Goal: Answer question/provide support: Share knowledge or assist other users

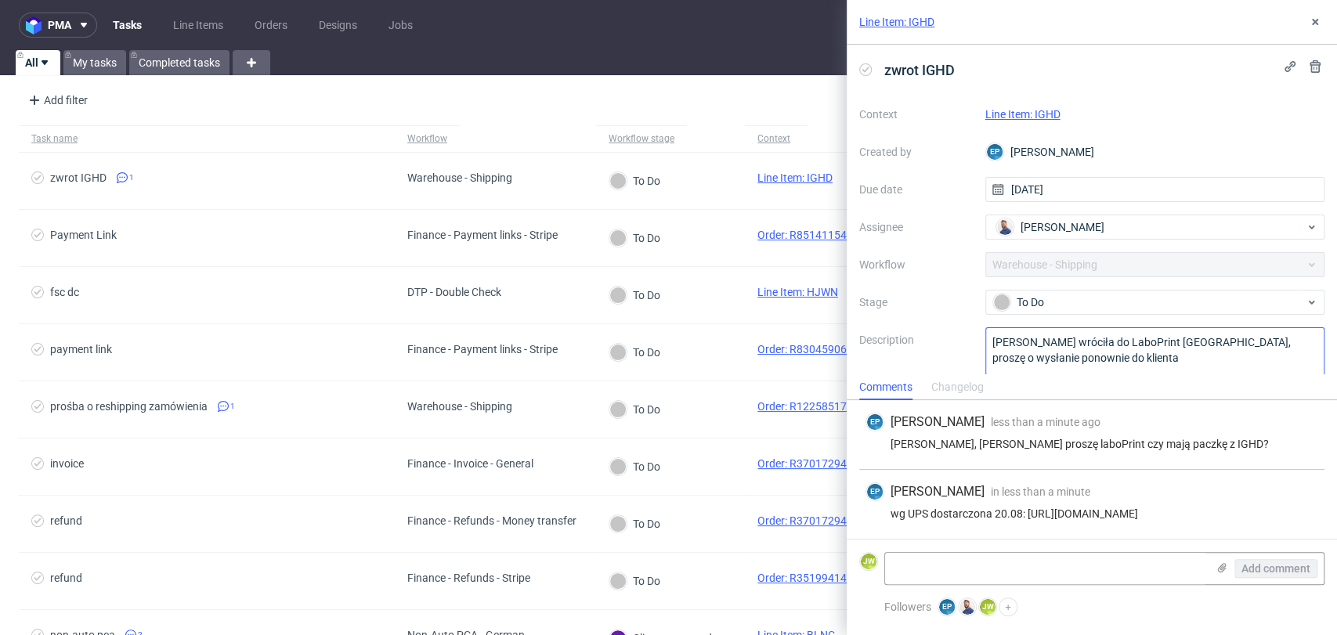
scroll to position [53, 0]
click at [985, 438] on div "Jędrzej, spytasz proszę laboPrint czy mają paczkę z IGHD?" at bounding box center [1091, 444] width 453 height 13
click at [1047, 115] on link "Line Item: IGHD" at bounding box center [1022, 114] width 75 height 13
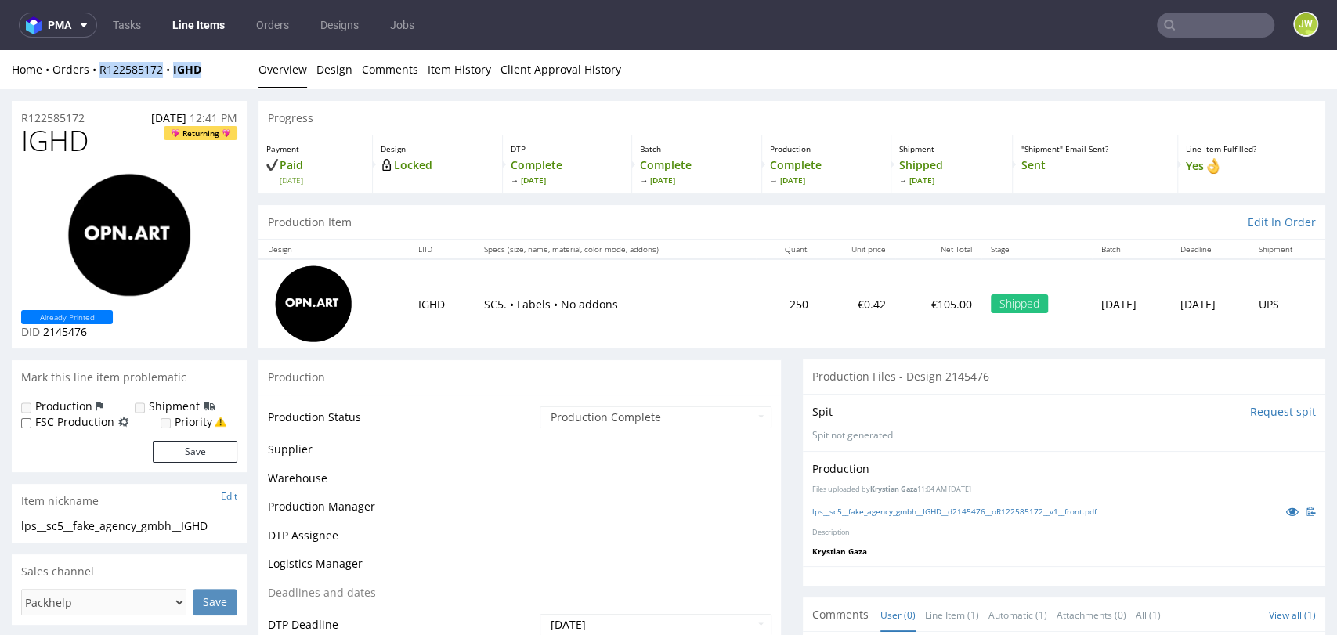
drag, startPoint x: 200, startPoint y: 78, endPoint x: 99, endPoint y: 85, distance: 101.2
click at [99, 85] on div "Home Orders R122585172 IGHD Overview Design Comments Item History Client Approv…" at bounding box center [668, 69] width 1337 height 39
copy div "R122585172 IGHD"
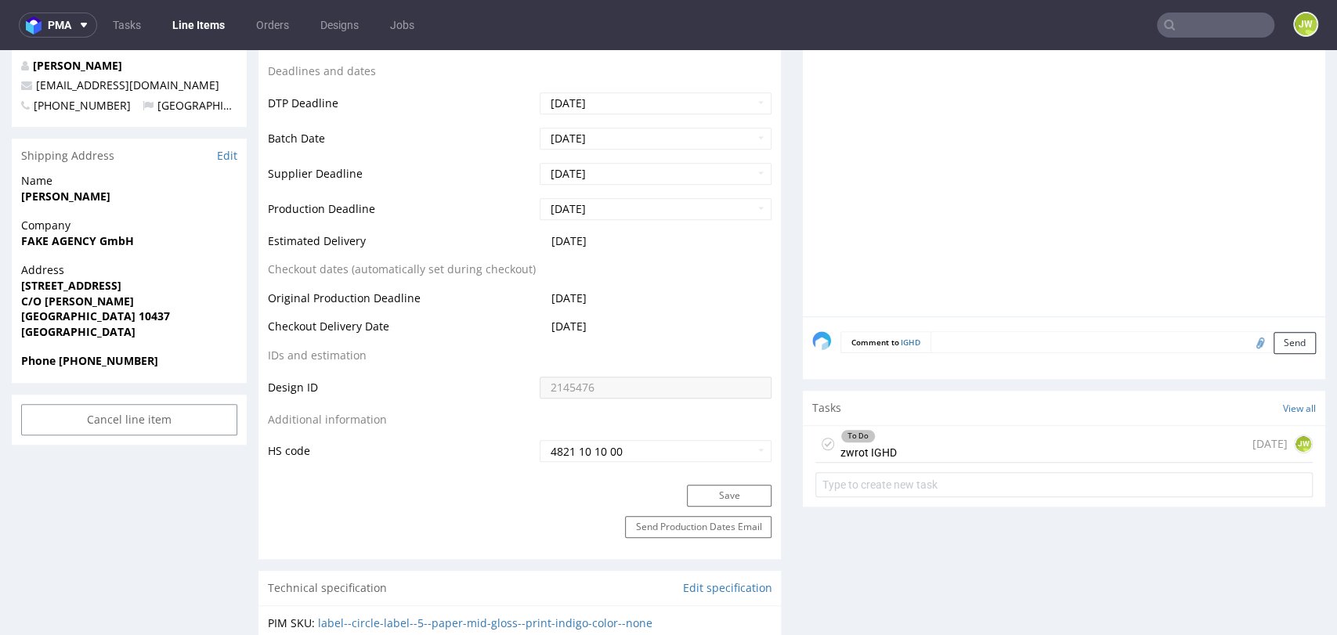
scroll to position [695, 0]
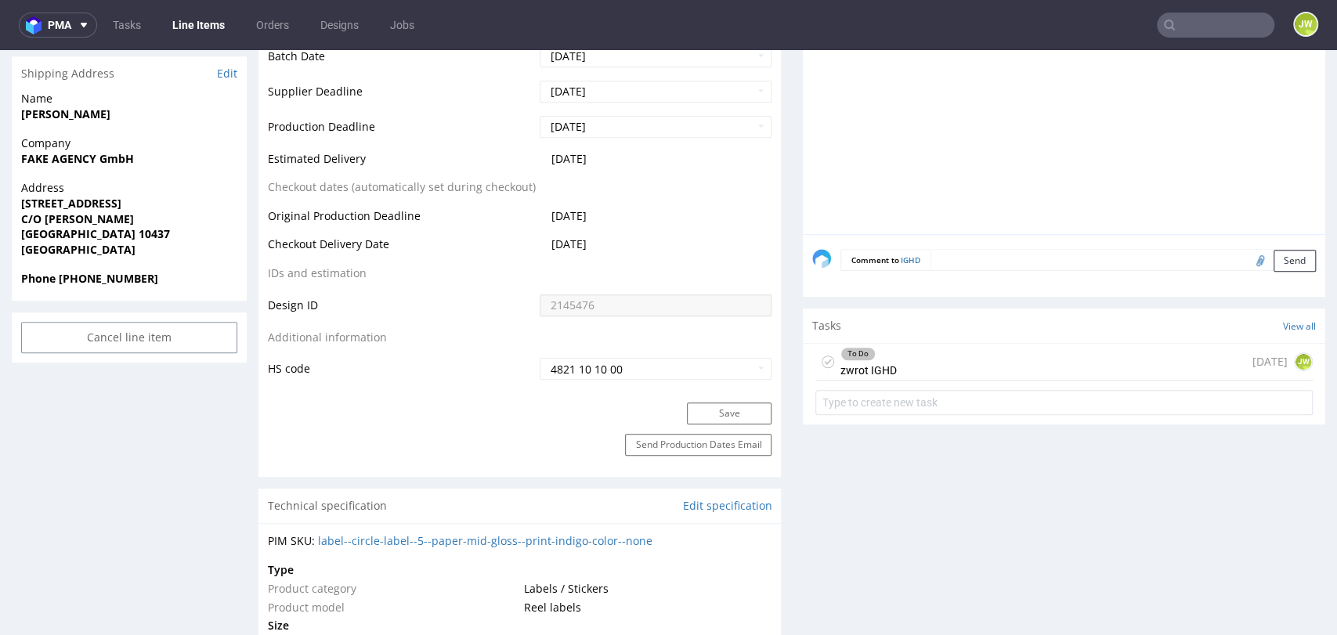
click at [871, 372] on div "To Do zwrot IGHD" at bounding box center [868, 362] width 56 height 36
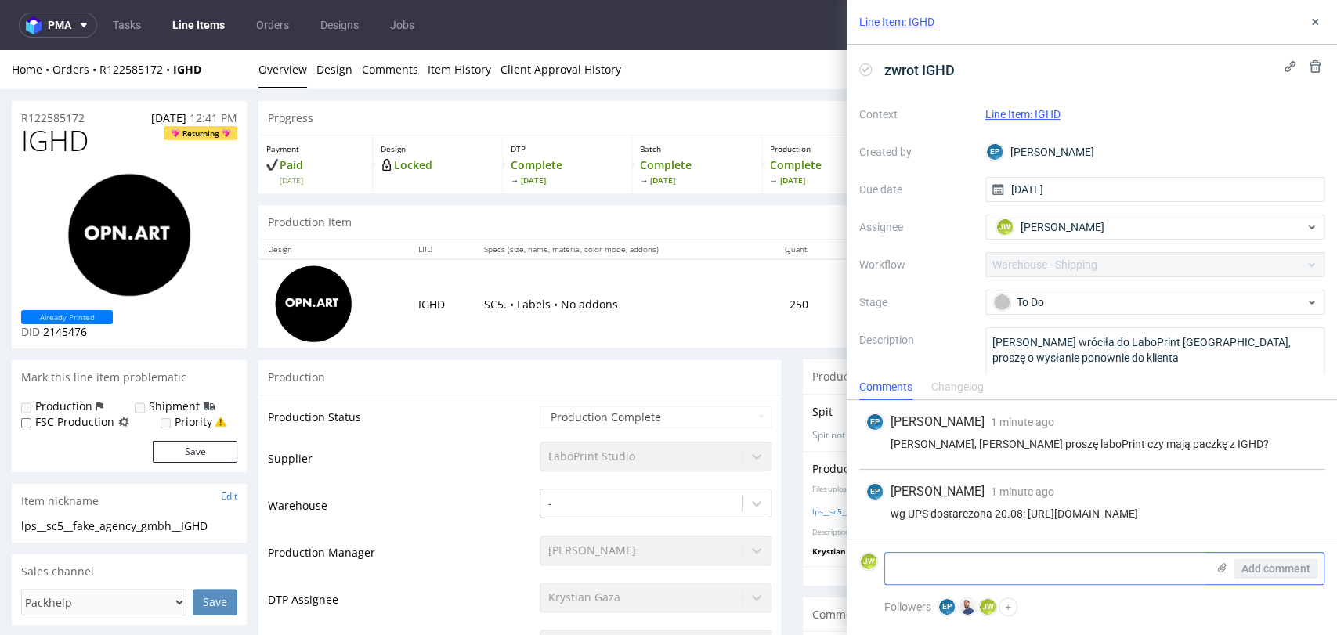
click at [934, 576] on textarea at bounding box center [1045, 568] width 321 height 31
click at [1086, 566] on textarea "Paczka wróciła do Laboprint" at bounding box center [1045, 568] width 321 height 31
type textarea "Paczka wróciła do Laboprint"
click at [1265, 569] on span "Add comment" at bounding box center [1275, 568] width 69 height 11
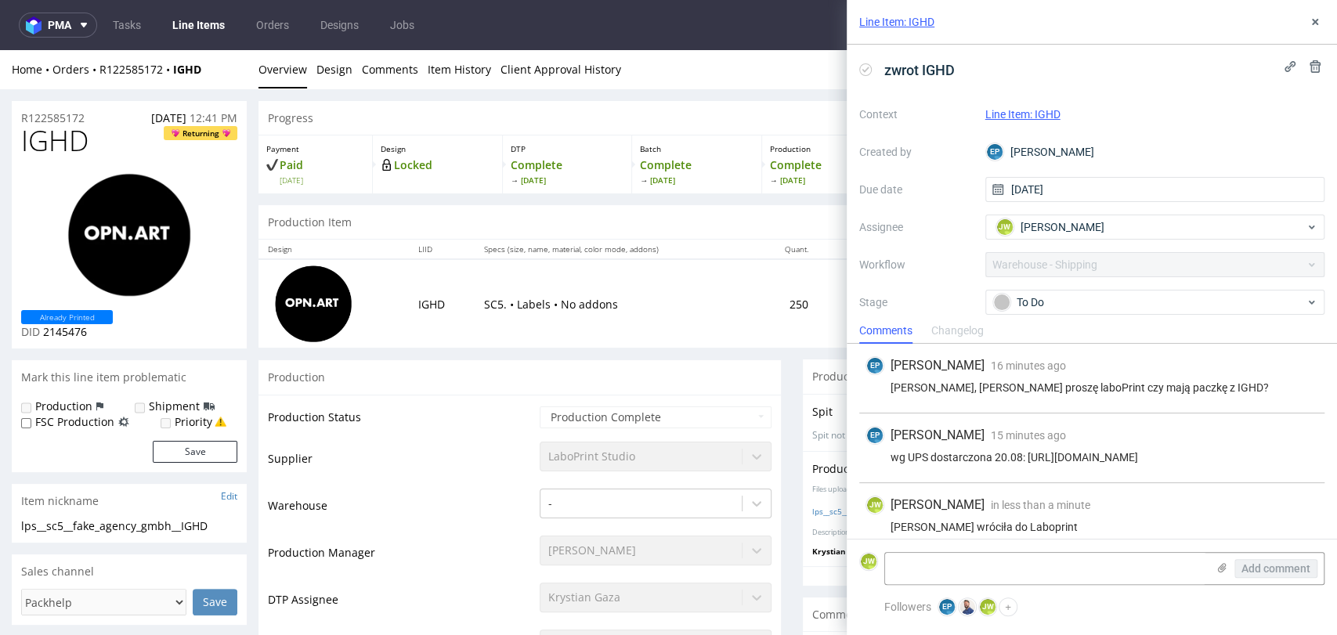
scroll to position [25, 0]
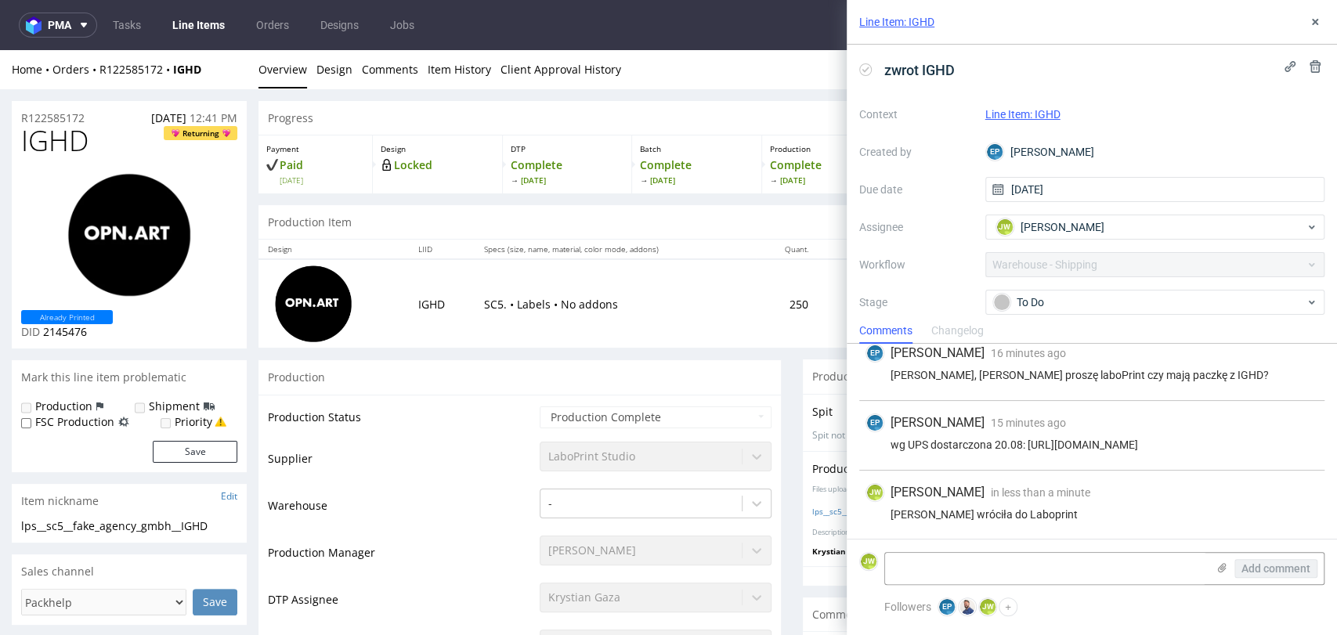
click at [1024, 150] on div "EP Ewa Prus" at bounding box center [1155, 151] width 340 height 25
click at [1044, 229] on span "Jędrzej Wiśniewski" at bounding box center [1062, 227] width 84 height 16
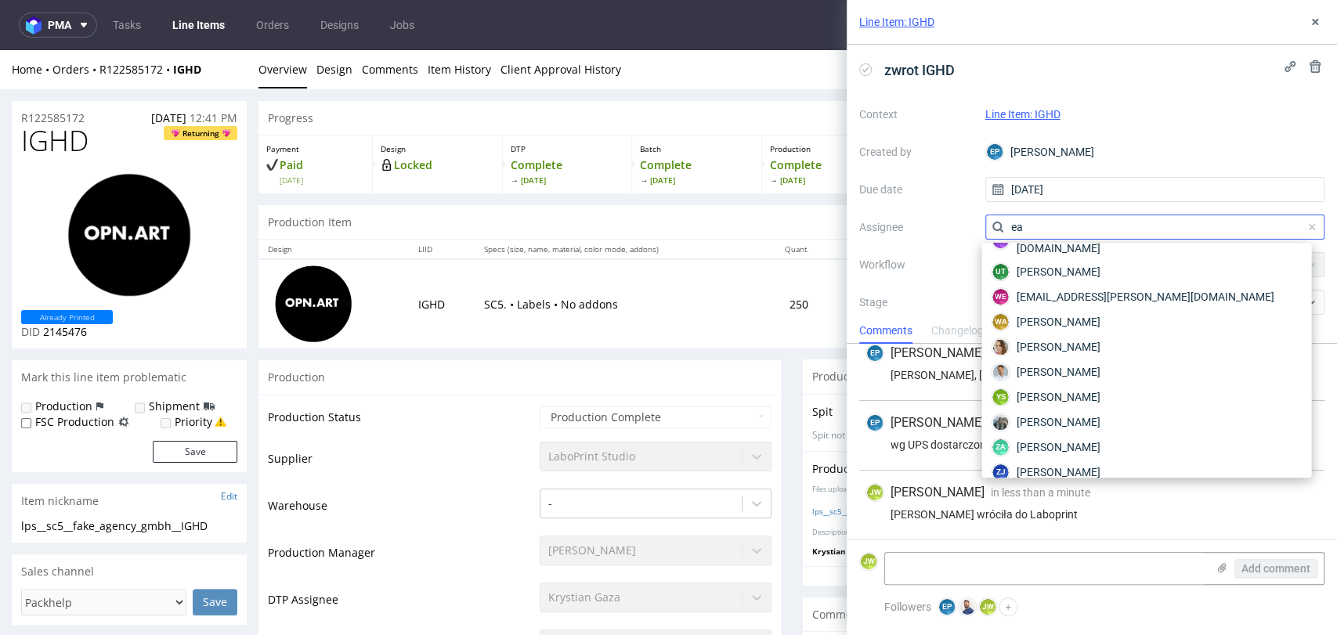
scroll to position [0, 0]
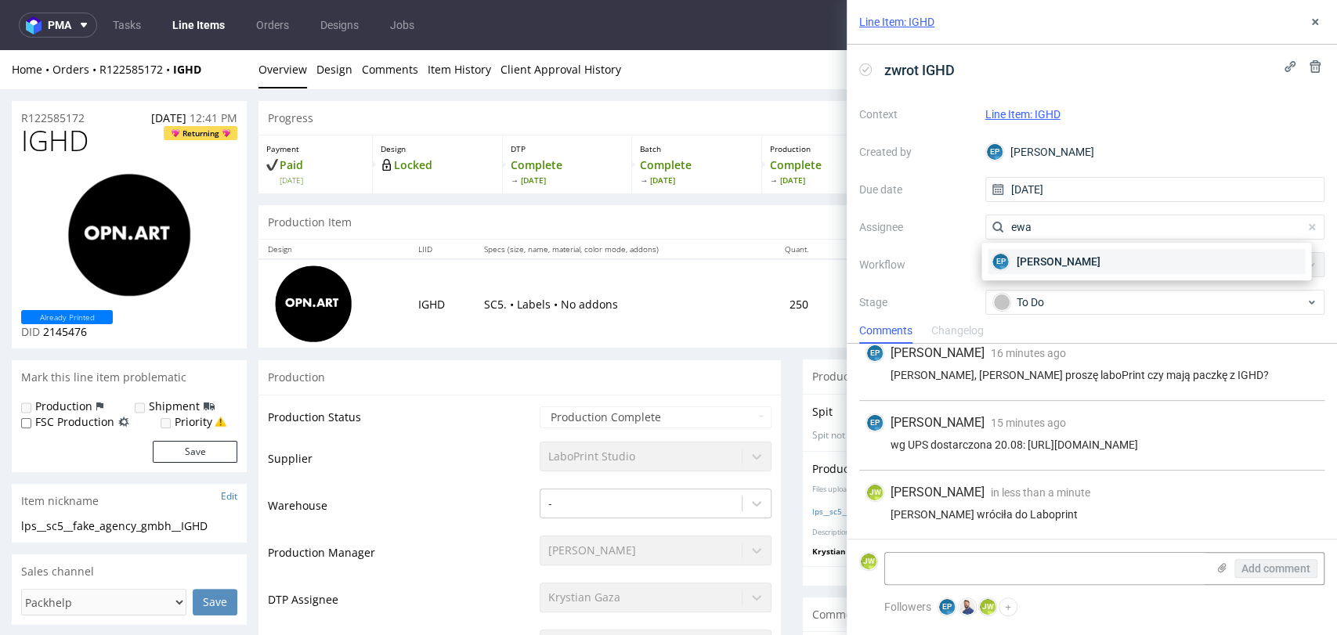
type input "ewa"
click at [1032, 255] on span "Ewa Prus" at bounding box center [1058, 262] width 84 height 16
click at [946, 213] on div "Context Line Item: IGHD Created by EP Ewa Prus Due date 27/08/2025 Assignee EP …" at bounding box center [1091, 252] width 465 height 301
drag, startPoint x: 1316, startPoint y: 22, endPoint x: 1208, endPoint y: 99, distance: 133.0
click at [1316, 22] on icon at bounding box center [1314, 22] width 13 height 13
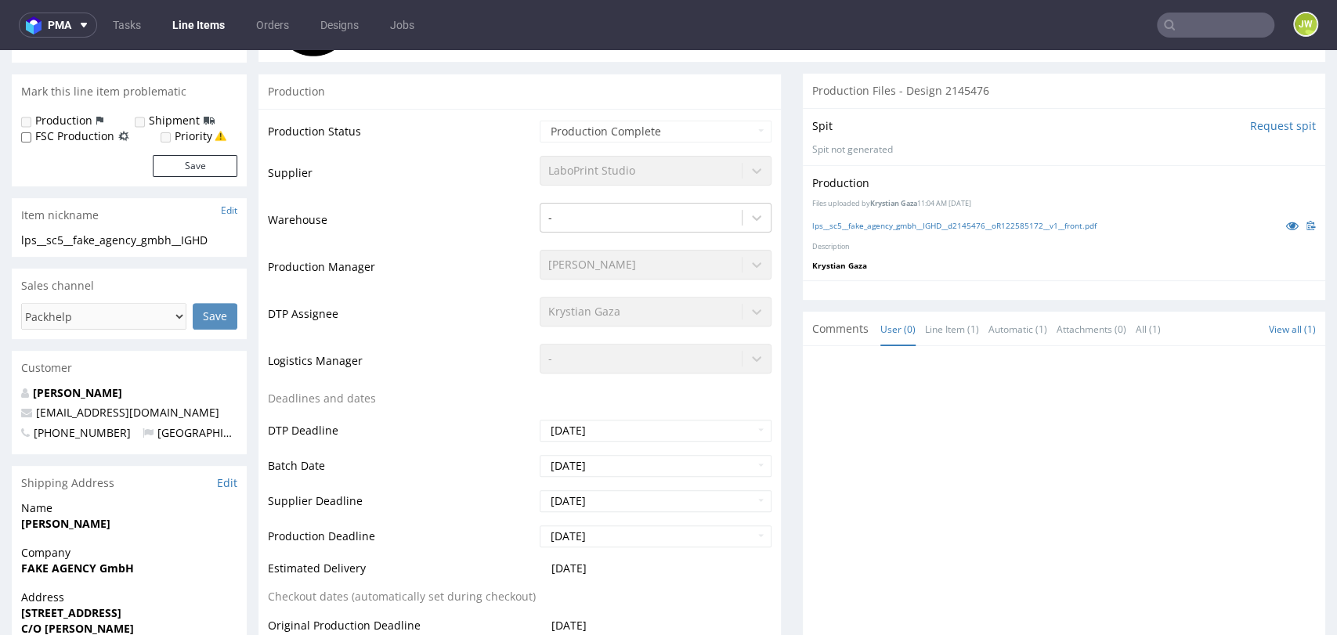
scroll to position [521, 0]
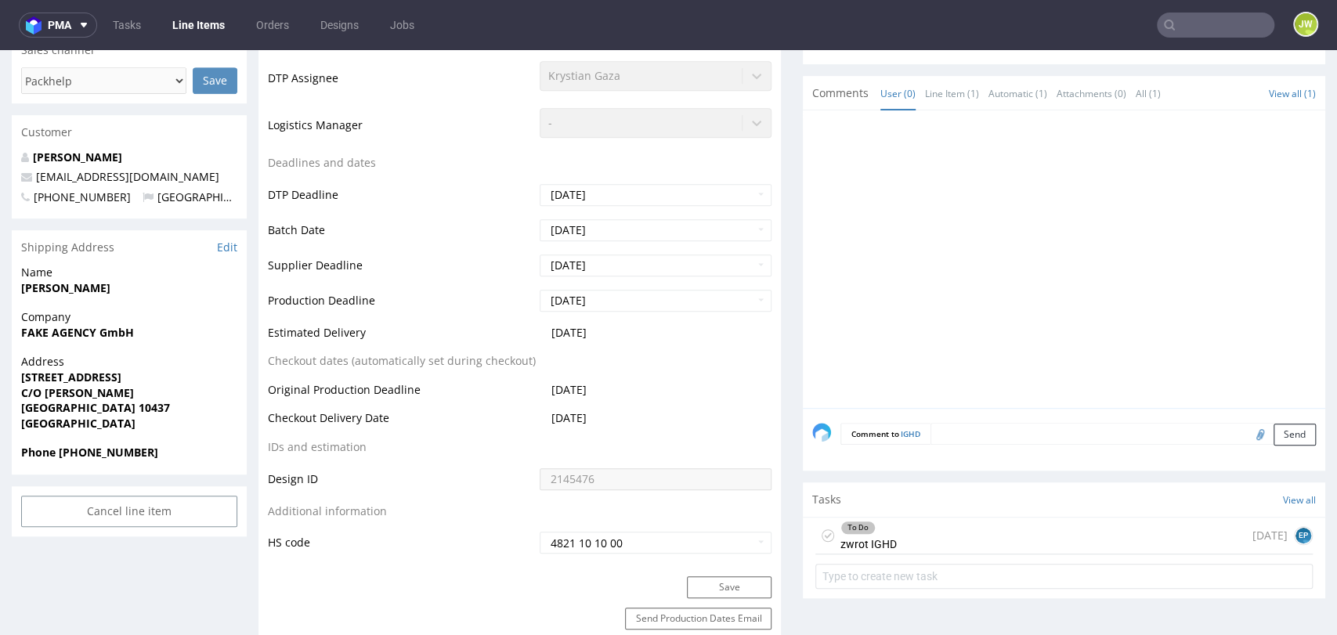
click at [866, 535] on div "To Do zwrot IGHD" at bounding box center [868, 536] width 56 height 36
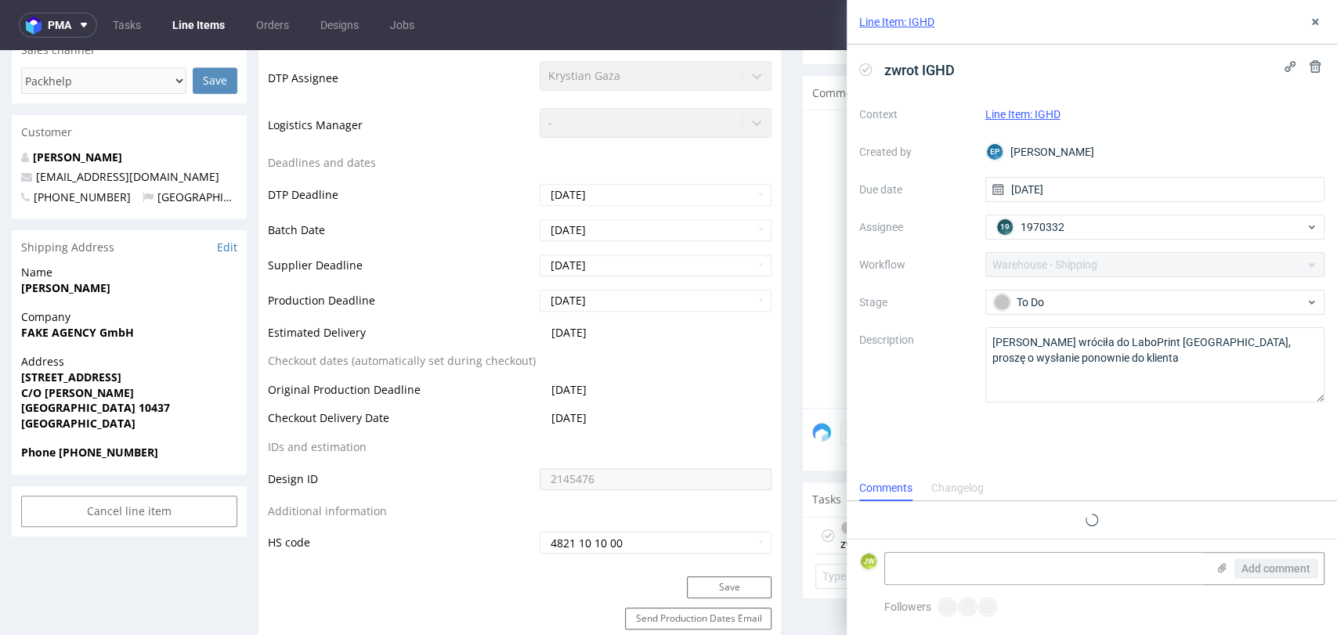
scroll to position [25, 0]
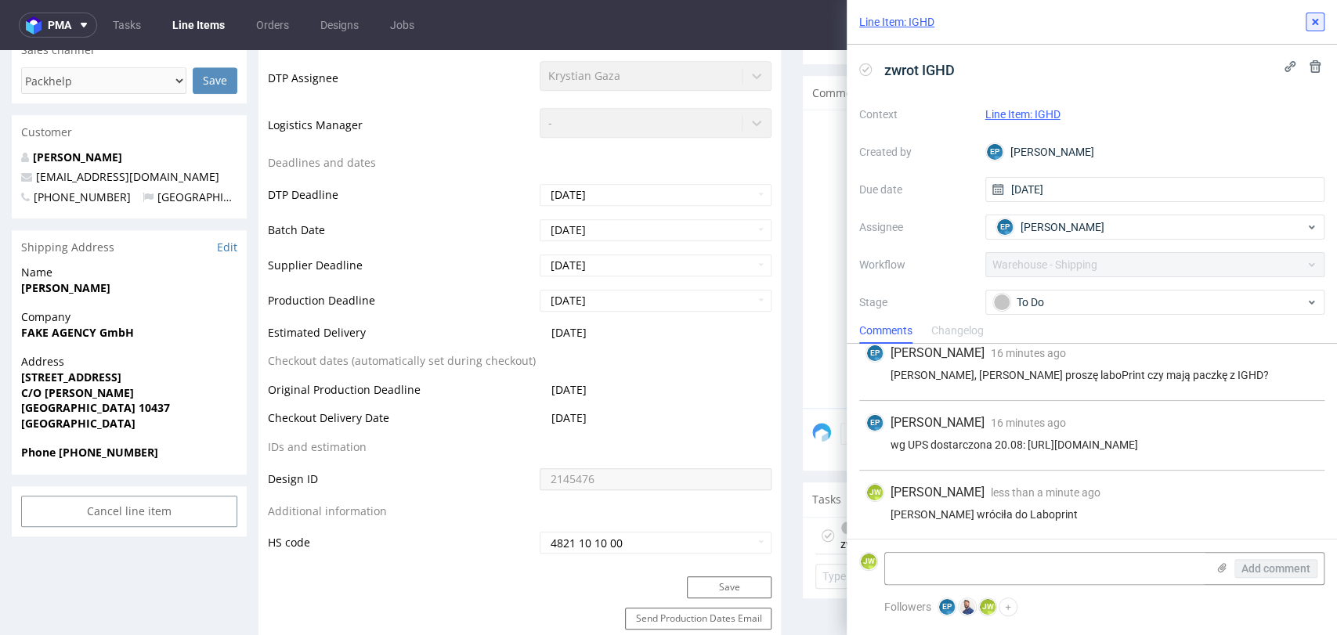
click at [1313, 22] on use at bounding box center [1314, 22] width 6 height 6
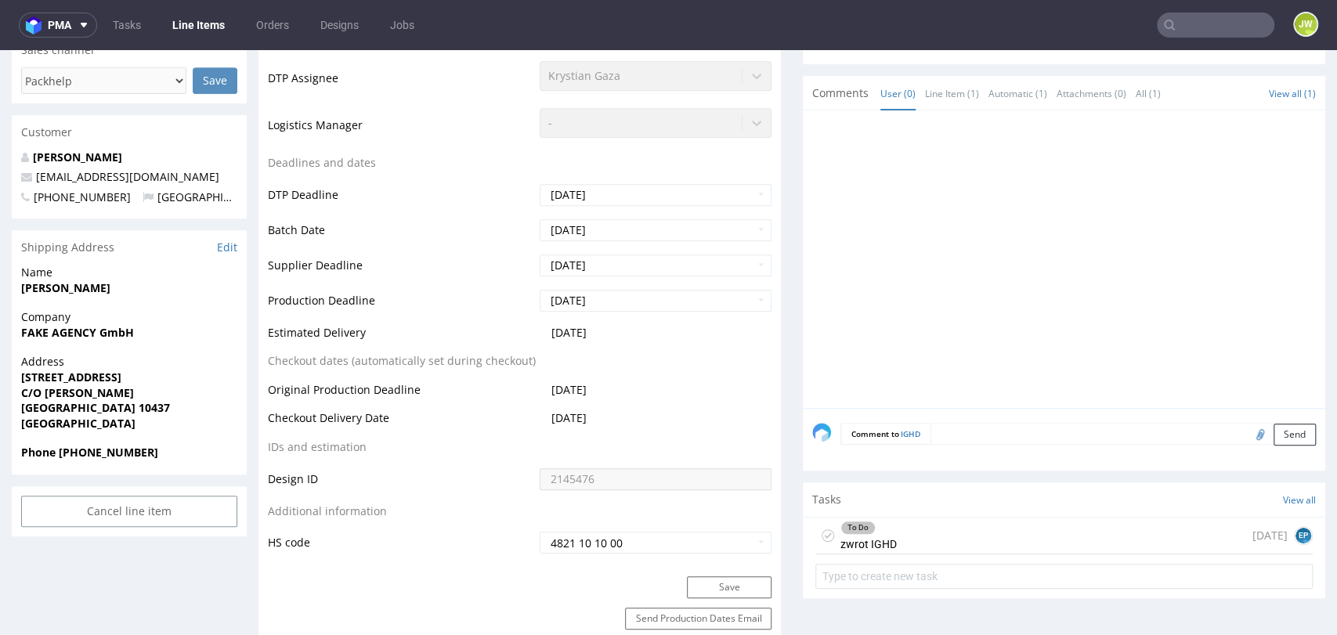
click at [812, 164] on div at bounding box center [1068, 264] width 513 height 288
drag, startPoint x: 934, startPoint y: 533, endPoint x: 931, endPoint y: 578, distance: 44.7
click at [934, 533] on div "To Do zwrot IGHD today EP" at bounding box center [1063, 536] width 497 height 37
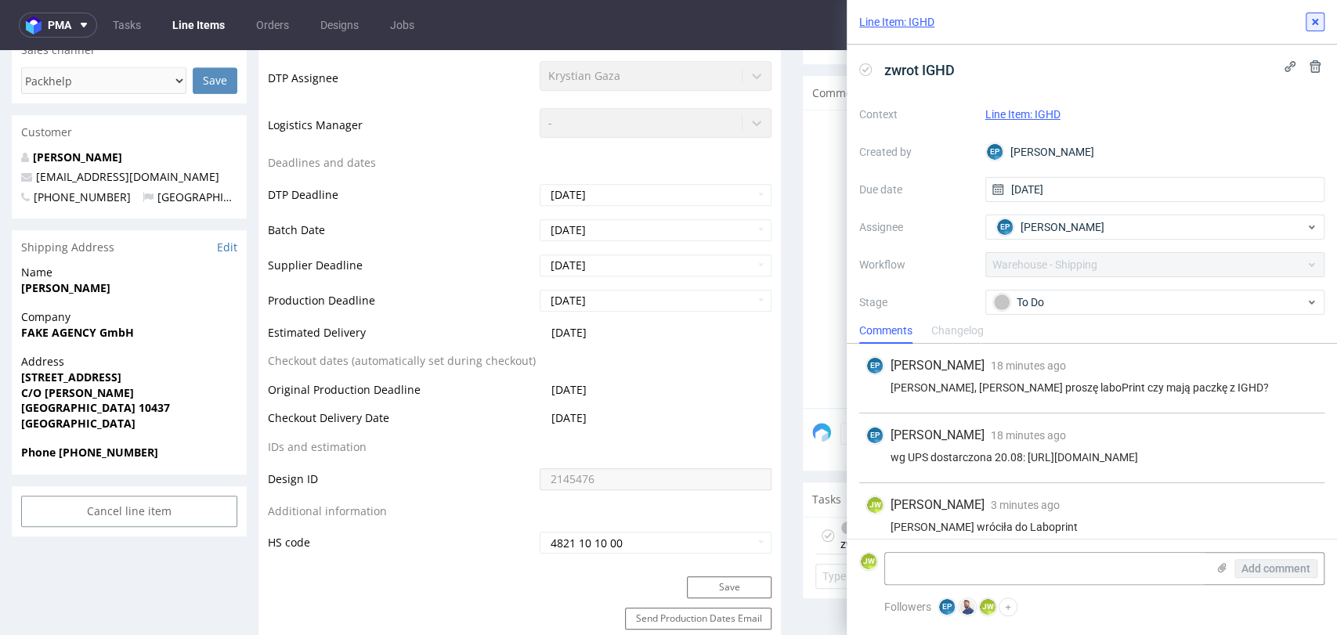
click at [1320, 25] on icon at bounding box center [1314, 22] width 13 height 13
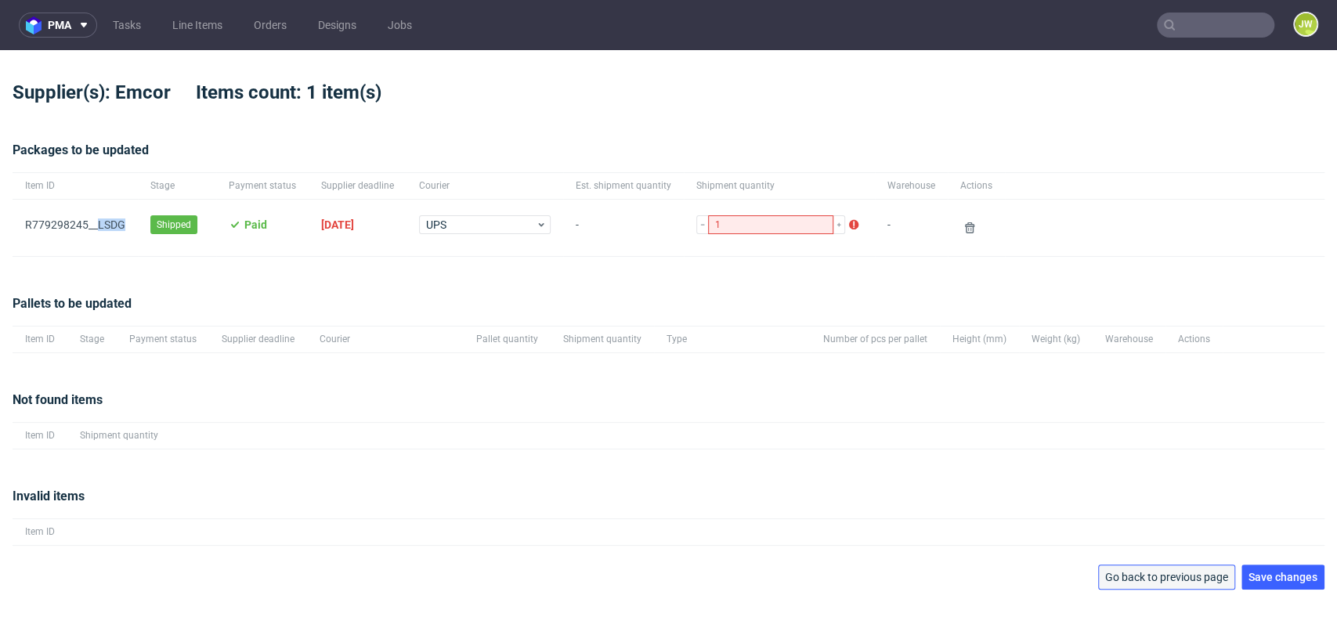
click at [1168, 578] on span "Go back to previous page" at bounding box center [1166, 577] width 123 height 11
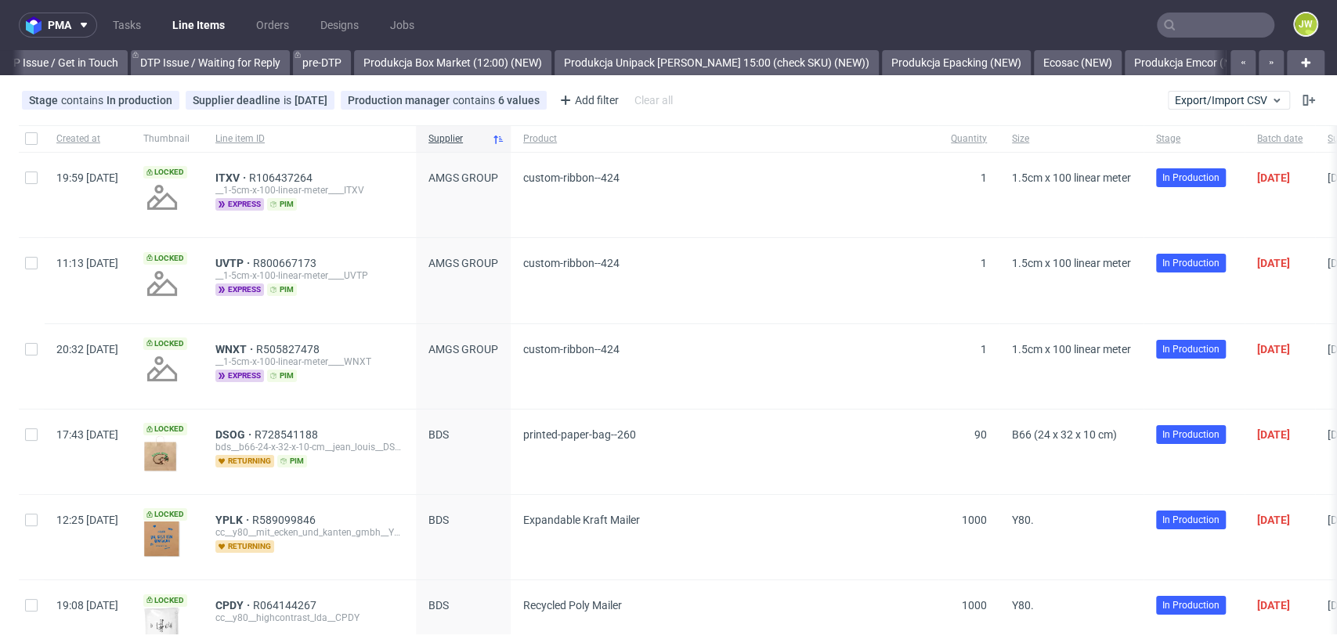
scroll to position [0, 3022]
